Goal: Use online tool/utility: Use online tool/utility

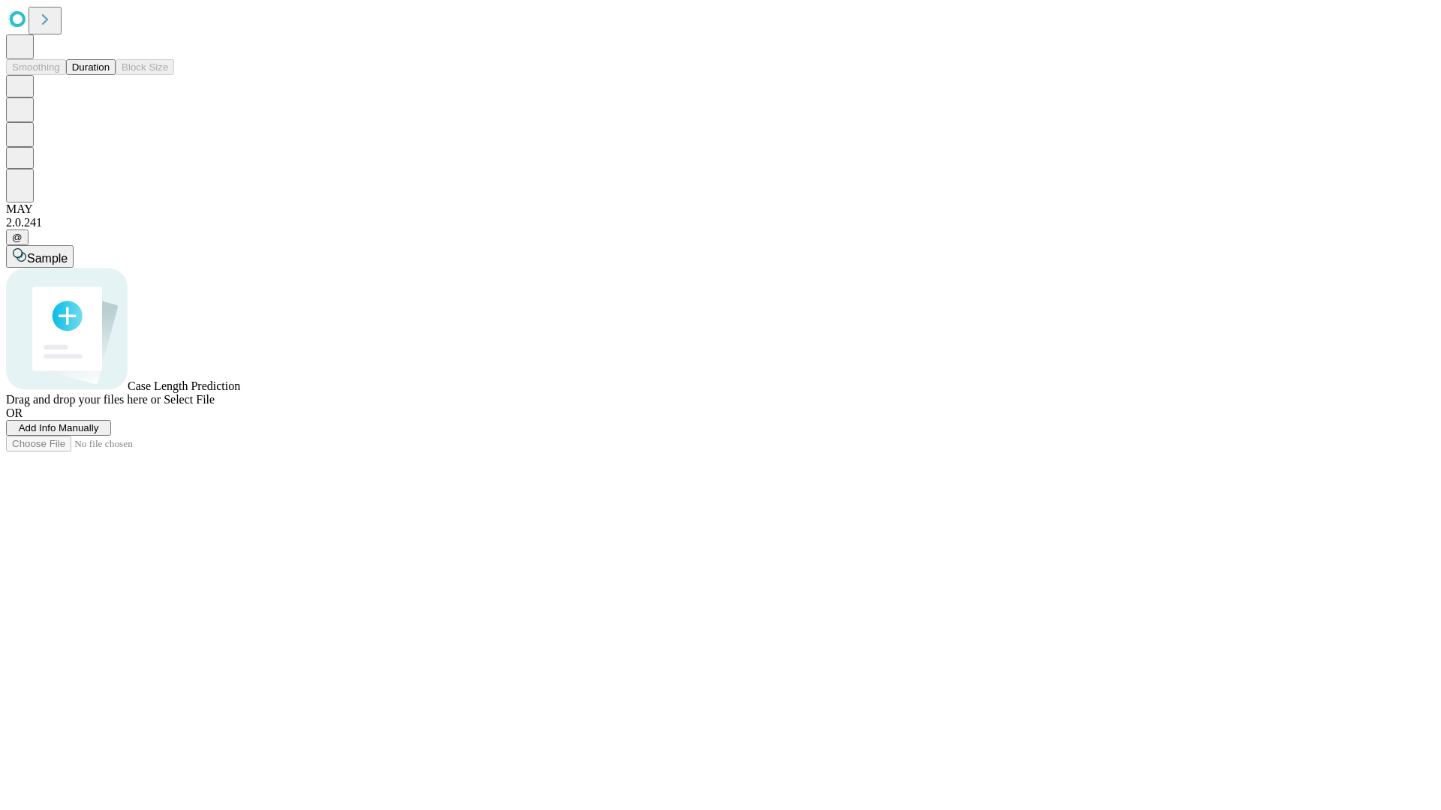
click at [110, 75] on button "Duration" at bounding box center [91, 67] width 50 height 16
click at [99, 434] on span "Add Info Manually" at bounding box center [59, 428] width 80 height 11
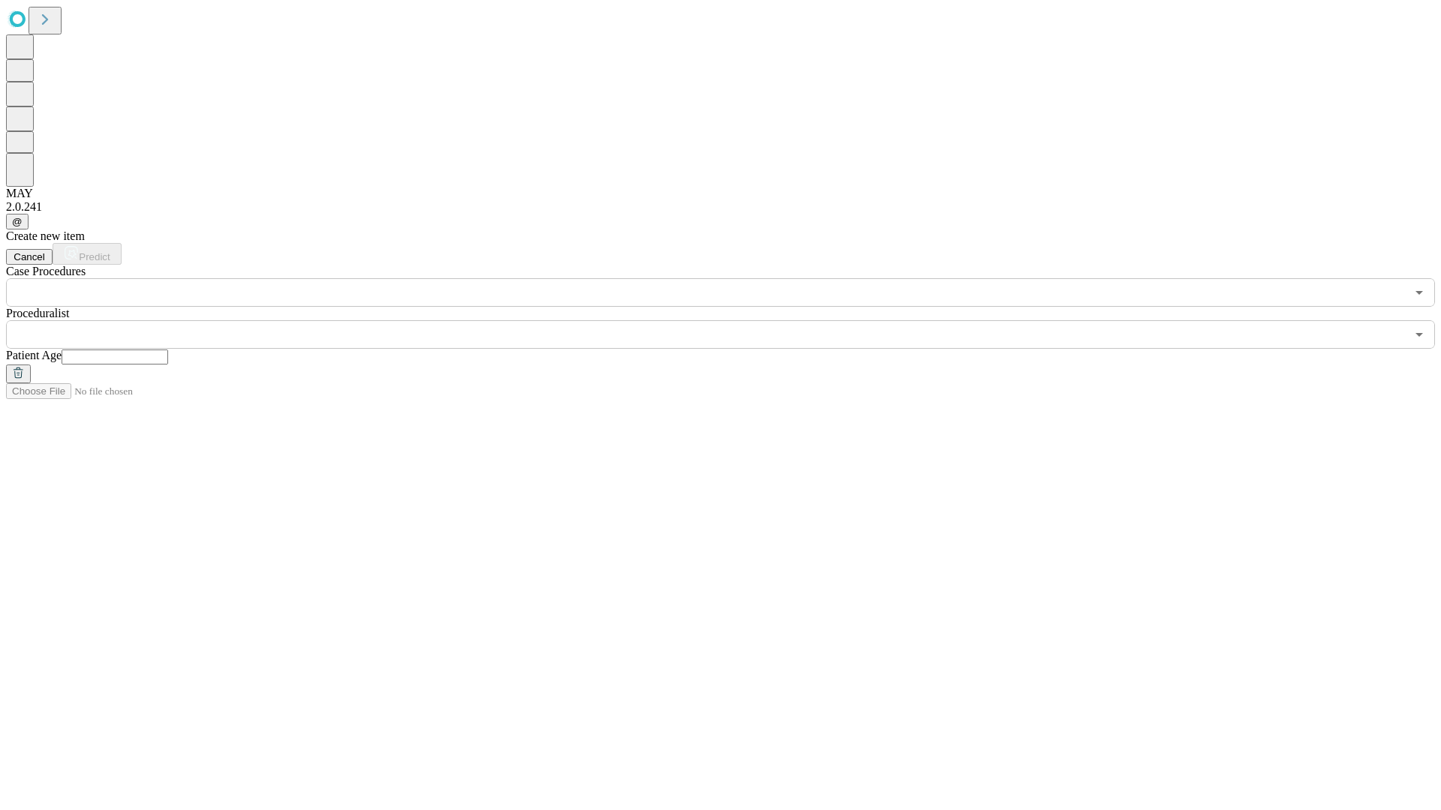
click at [168, 350] on input "text" at bounding box center [115, 357] width 107 height 15
type input "**"
click at [731, 320] on input "text" at bounding box center [706, 334] width 1400 height 29
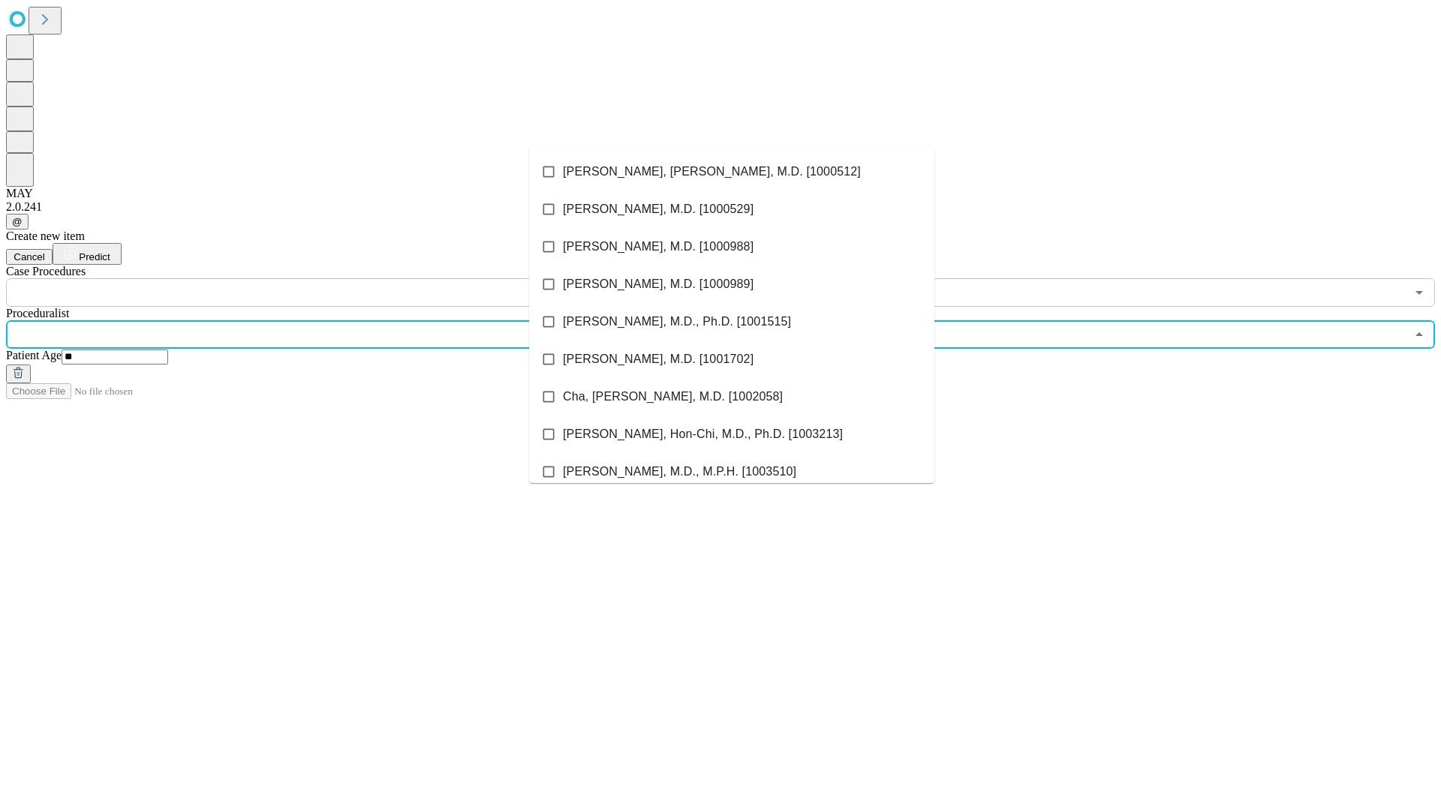
click at [732, 172] on li "[PERSON_NAME], [PERSON_NAME], M.D. [1000512]" at bounding box center [731, 172] width 405 height 38
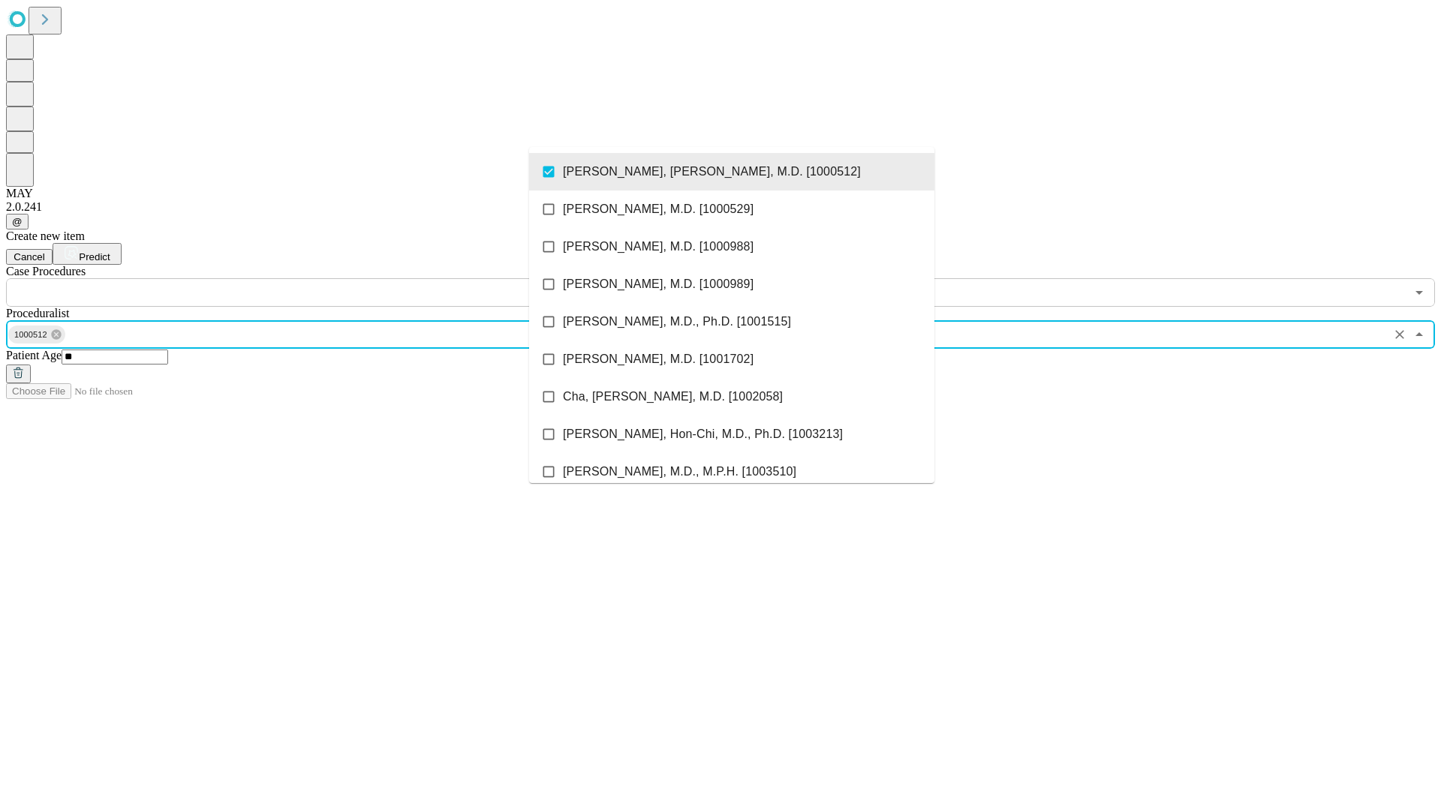
click at [315, 278] on input "text" at bounding box center [706, 292] width 1400 height 29
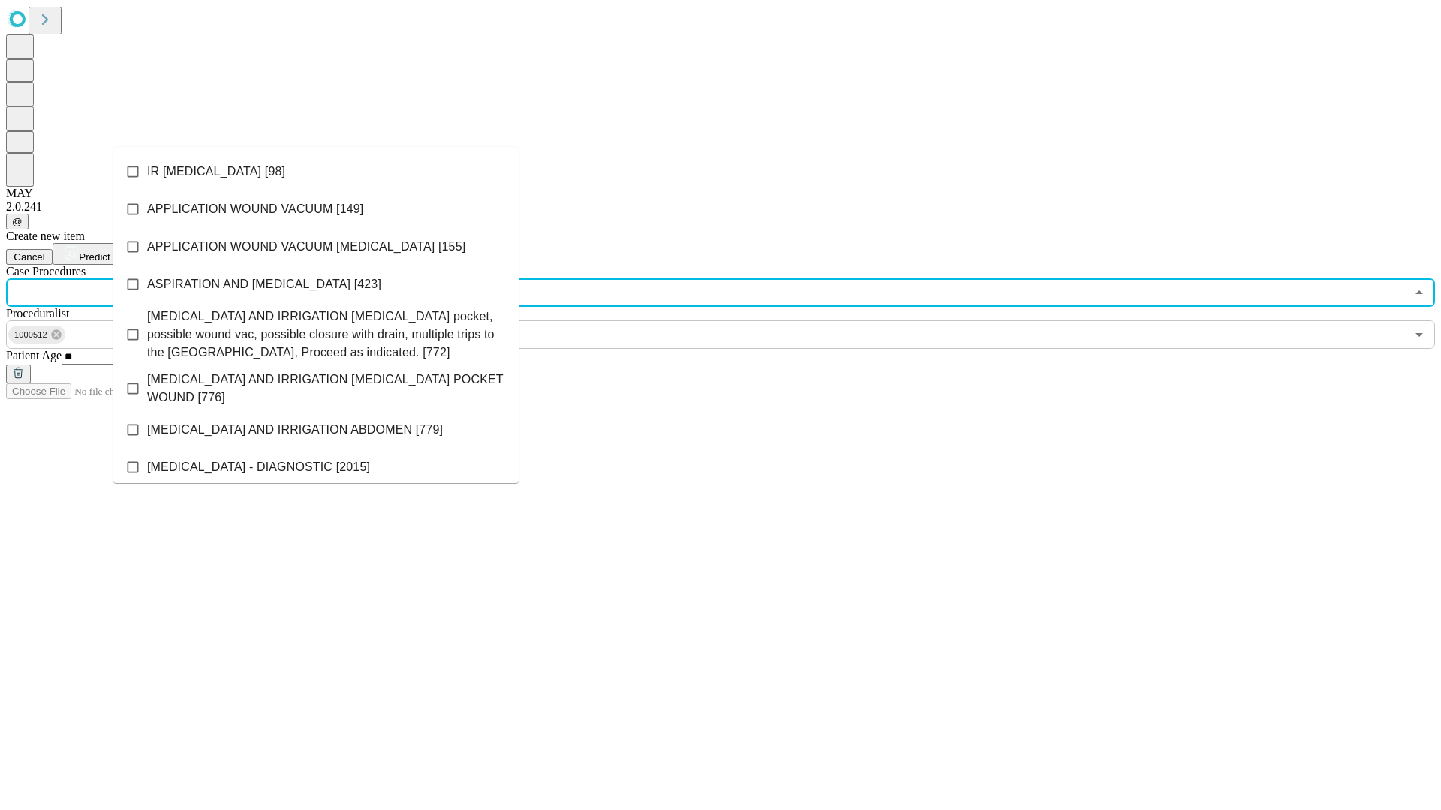
click at [316, 172] on li "IR [MEDICAL_DATA] [98]" at bounding box center [315, 172] width 405 height 38
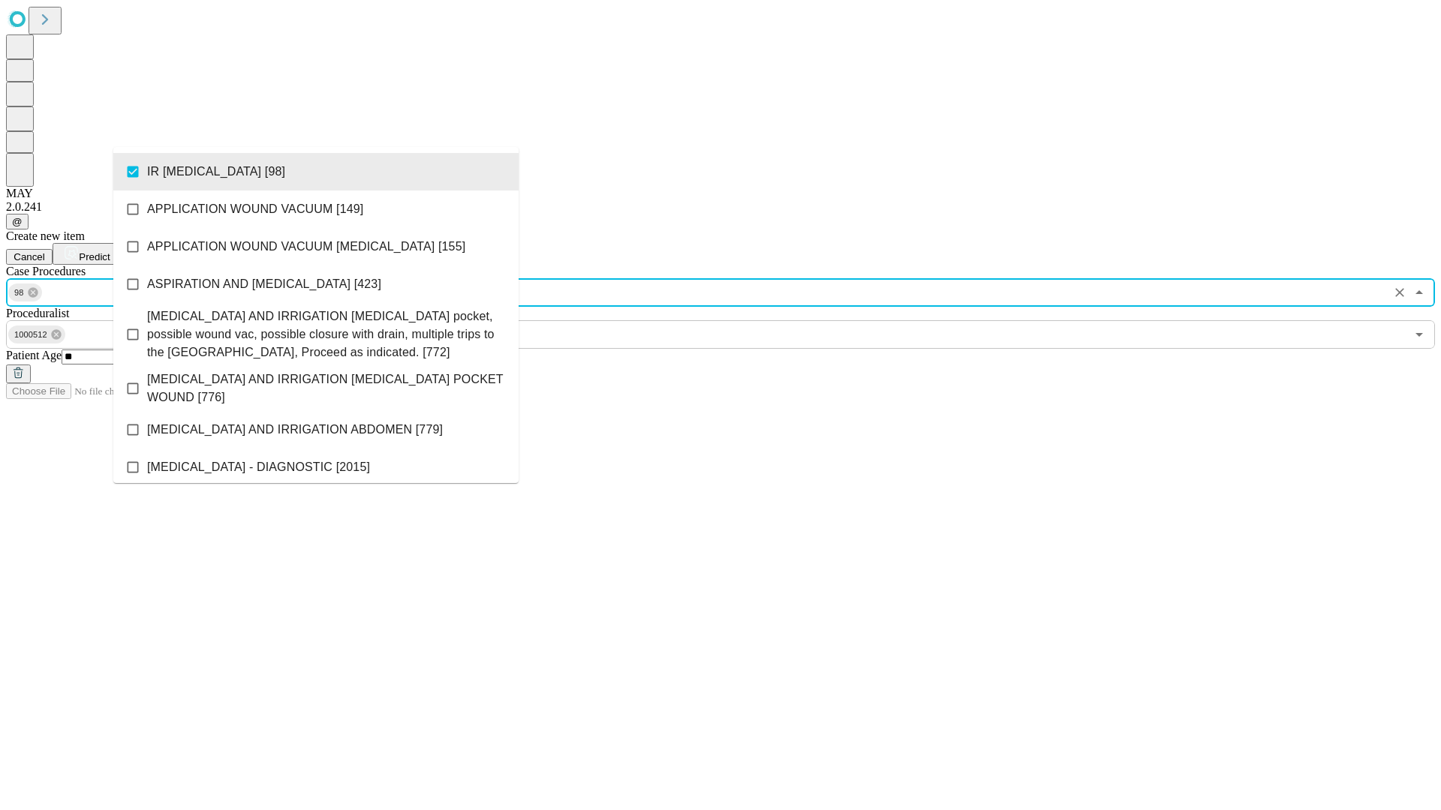
click at [110, 251] on span "Predict" at bounding box center [94, 256] width 31 height 11
